Goal: Transaction & Acquisition: Download file/media

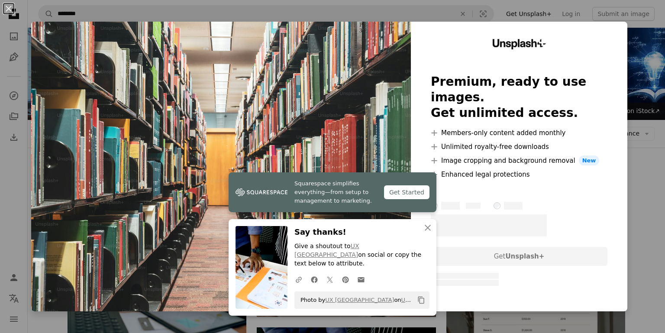
scroll to position [197, 0]
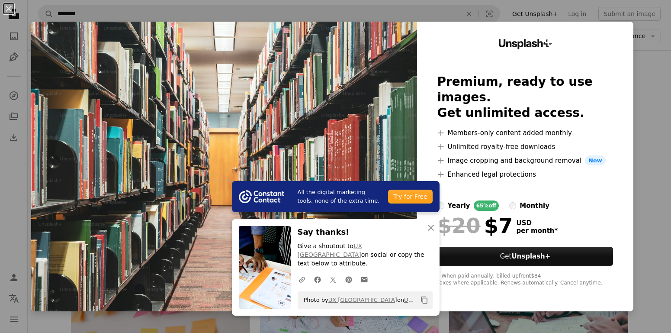
click at [633, 103] on div "An X shape All the digital marketing tools, none of the extra time. Try for Fre…" at bounding box center [335, 166] width 671 height 333
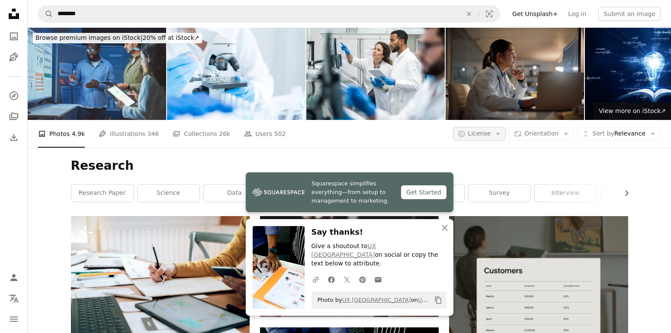
click at [475, 130] on span "License" at bounding box center [479, 133] width 23 height 7
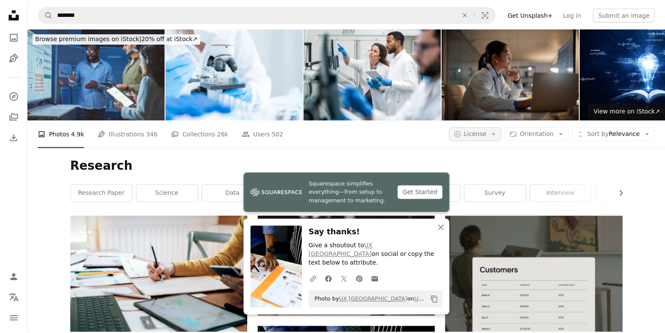
scroll to position [197, 0]
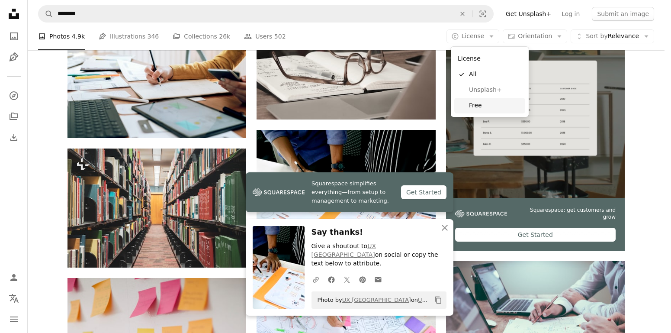
click at [476, 103] on span "Free" at bounding box center [495, 105] width 53 height 9
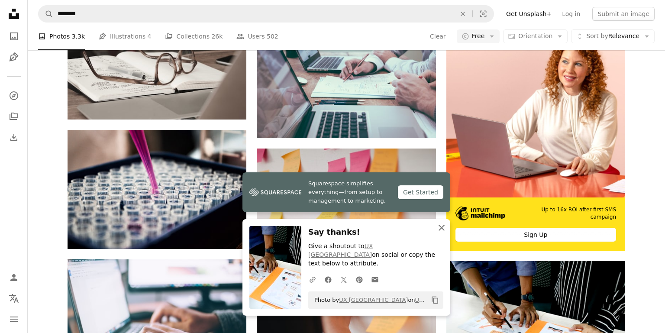
click at [443, 231] on icon "button" at bounding box center [441, 228] width 6 height 6
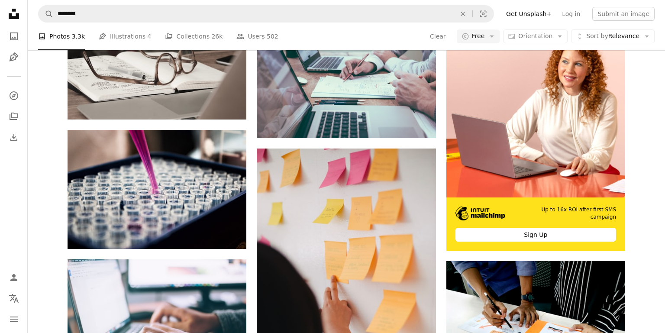
scroll to position [769, 0]
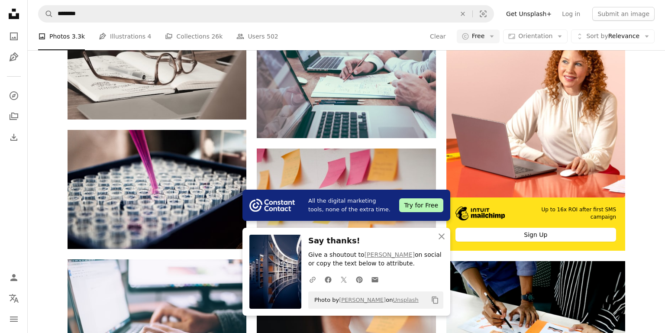
scroll to position [978, 0]
click at [441, 236] on icon "button" at bounding box center [441, 236] width 6 height 6
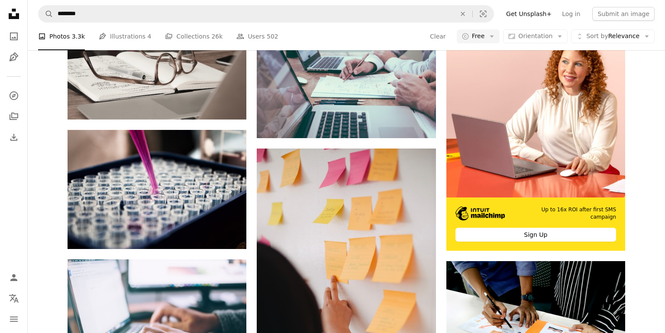
scroll to position [918, 0]
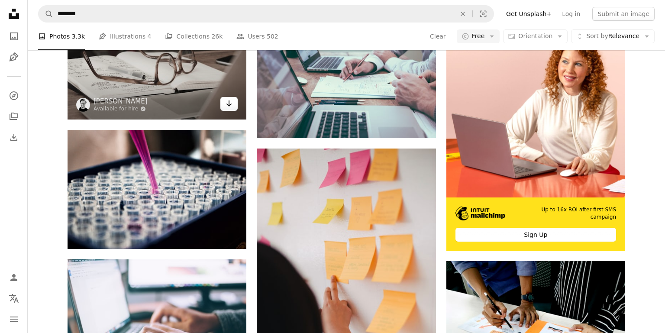
click at [226, 109] on icon "Arrow pointing down" at bounding box center [228, 103] width 7 height 10
